Goal: Task Accomplishment & Management: Use online tool/utility

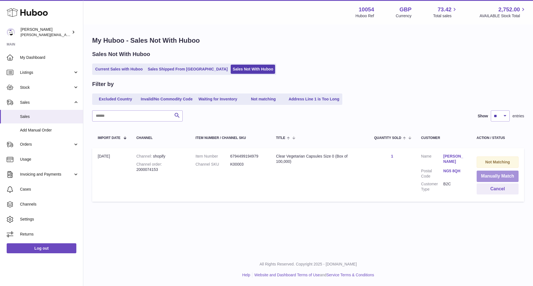
click at [499, 175] on button "Manually Match" at bounding box center [497, 176] width 42 height 11
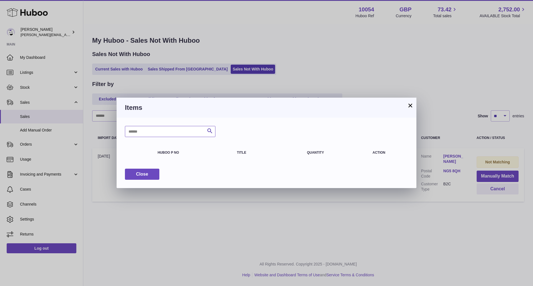
click at [170, 130] on input "text" at bounding box center [170, 131] width 90 height 11
type input "******"
click at [408, 102] on button "×" at bounding box center [410, 105] width 7 height 7
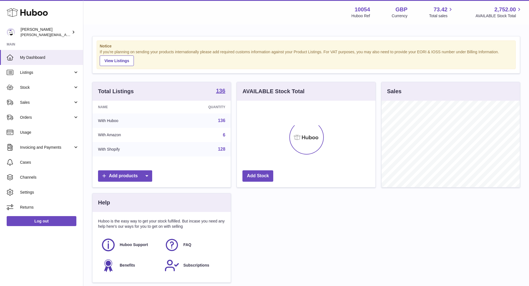
scroll to position [87, 138]
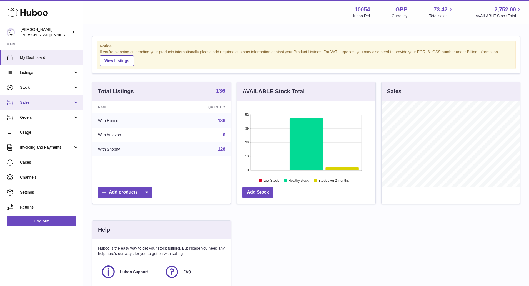
click at [50, 107] on link "Sales" at bounding box center [41, 102] width 83 height 15
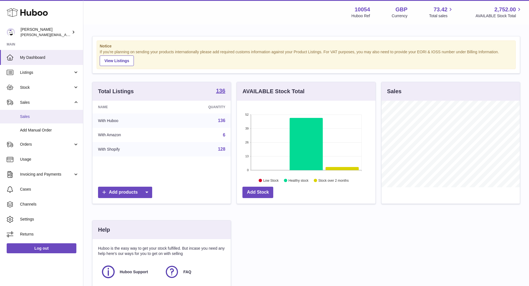
click at [58, 115] on span "Sales" at bounding box center [49, 116] width 59 height 5
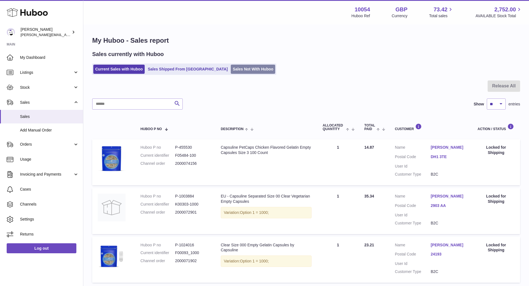
click at [232, 69] on link "Sales Not With Huboo" at bounding box center [253, 69] width 44 height 9
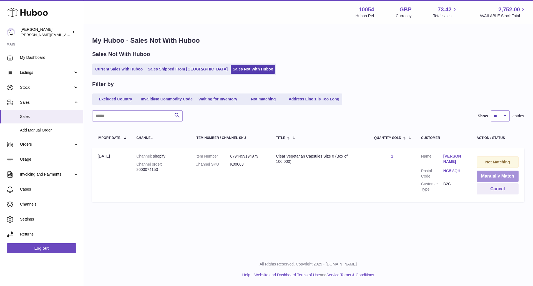
click at [508, 180] on button "Manually Match" at bounding box center [497, 176] width 42 height 11
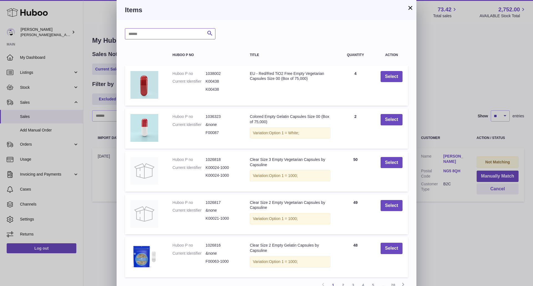
click at [185, 36] on input "text" at bounding box center [170, 33] width 90 height 11
type input "******"
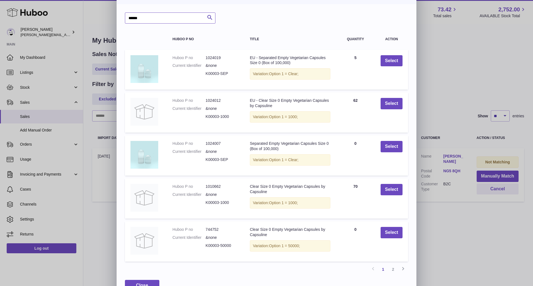
scroll to position [30, 0]
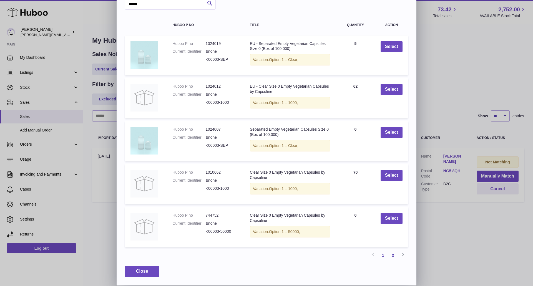
click at [395, 255] on link "2" at bounding box center [393, 255] width 10 height 10
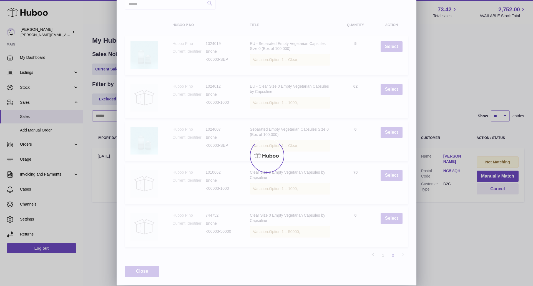
scroll to position [0, 0]
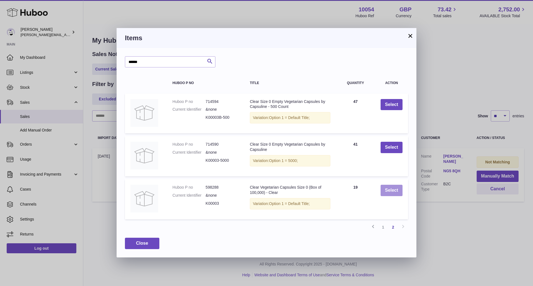
click at [389, 195] on button "Select" at bounding box center [391, 190] width 22 height 11
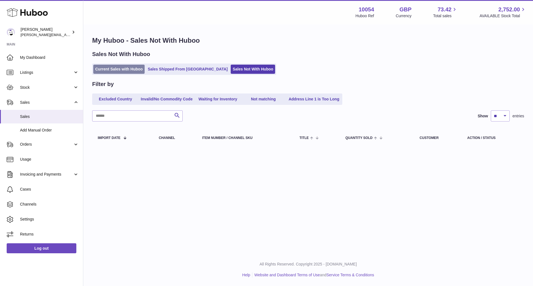
click at [110, 72] on link "Current Sales with Huboo" at bounding box center [118, 69] width 51 height 9
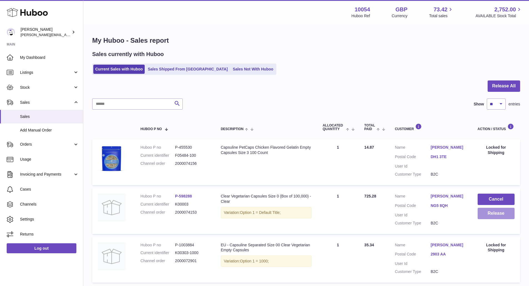
click at [482, 211] on button "Release" at bounding box center [495, 213] width 37 height 11
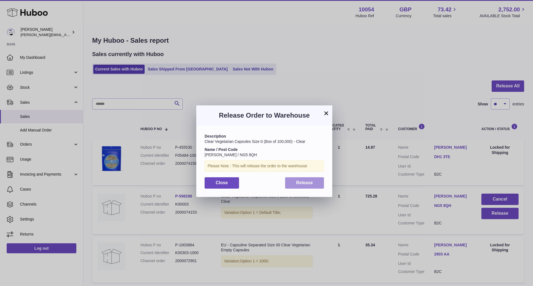
click at [317, 185] on button "Release" at bounding box center [304, 182] width 39 height 11
